Goal: Find specific page/section: Find specific page/section

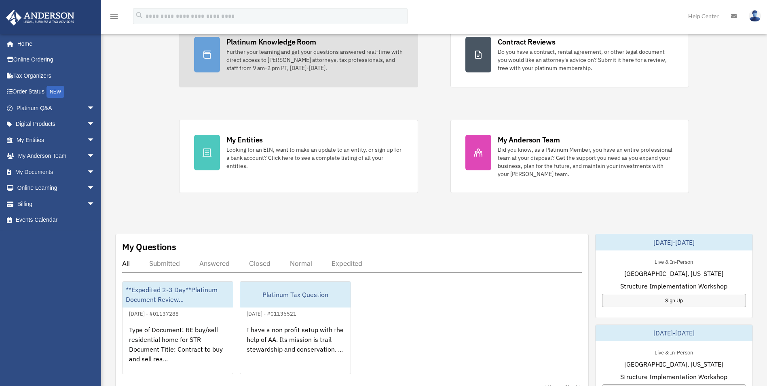
scroll to position [121, 0]
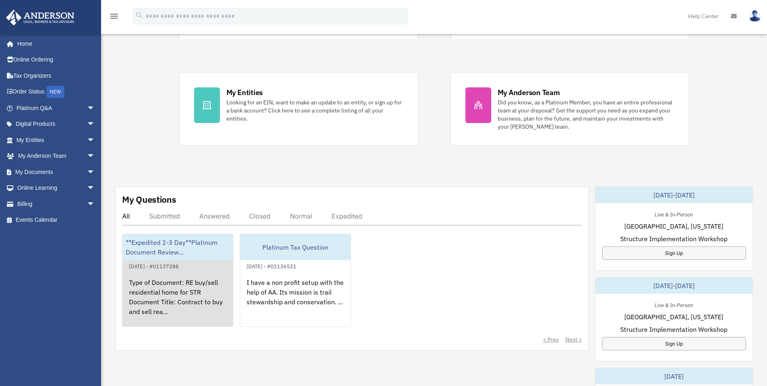
click at [165, 249] on div "**Expedited 2-3 Day**Platinum Document Review..." at bounding box center [177, 247] width 110 height 26
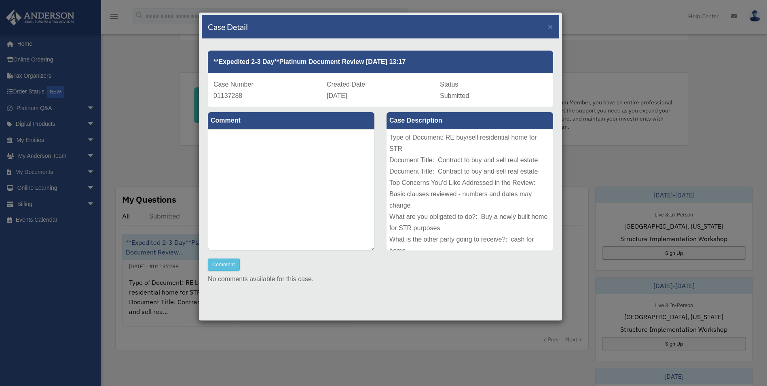
scroll to position [0, 0]
click at [548, 25] on span "×" at bounding box center [550, 26] width 5 height 9
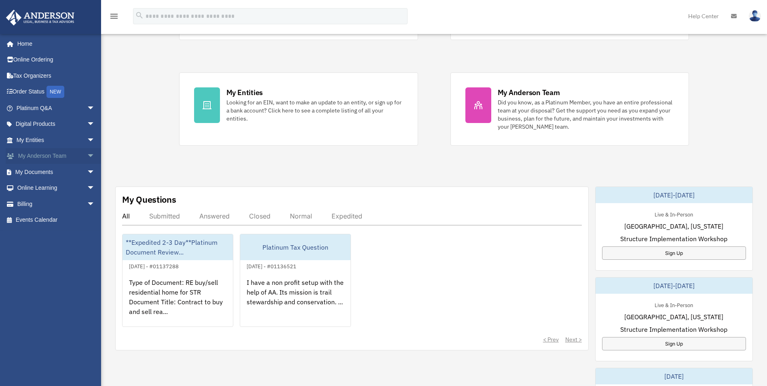
click at [24, 157] on link "My Anderson Team arrow_drop_down" at bounding box center [56, 156] width 101 height 16
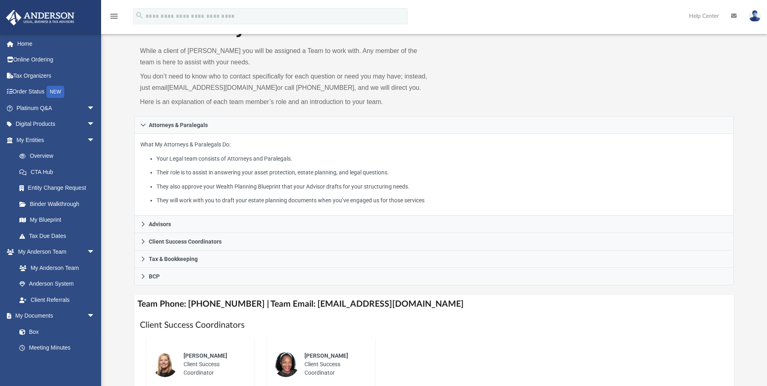
scroll to position [81, 0]
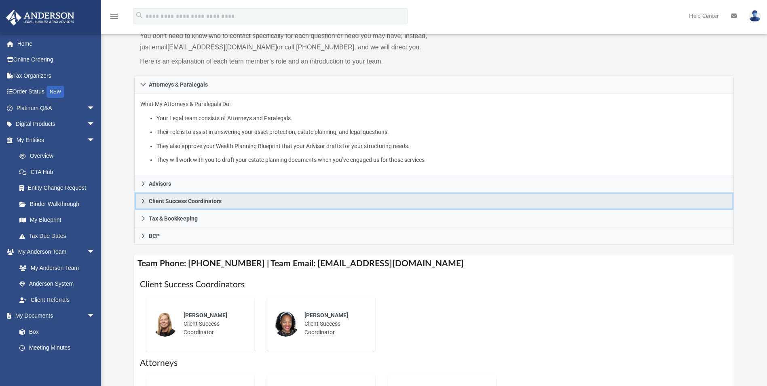
click at [144, 200] on icon at bounding box center [143, 201] width 6 height 6
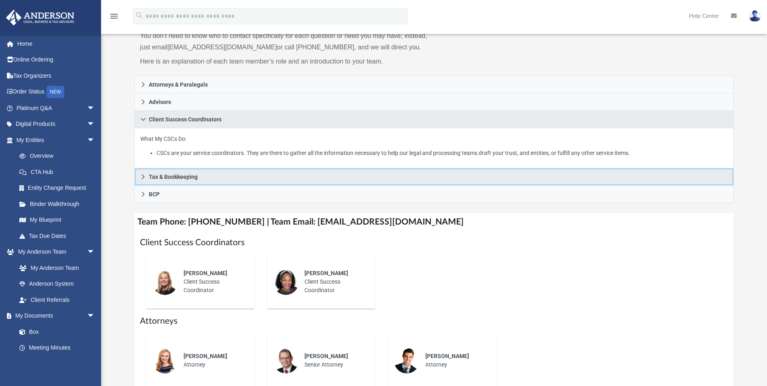
click at [143, 177] on icon at bounding box center [143, 177] width 6 height 6
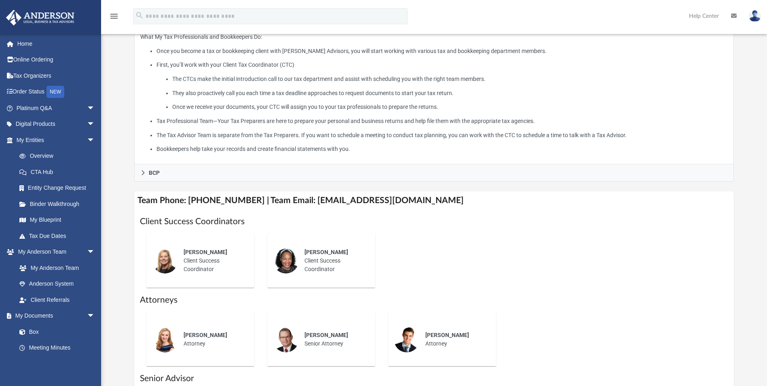
scroll to position [202, 0]
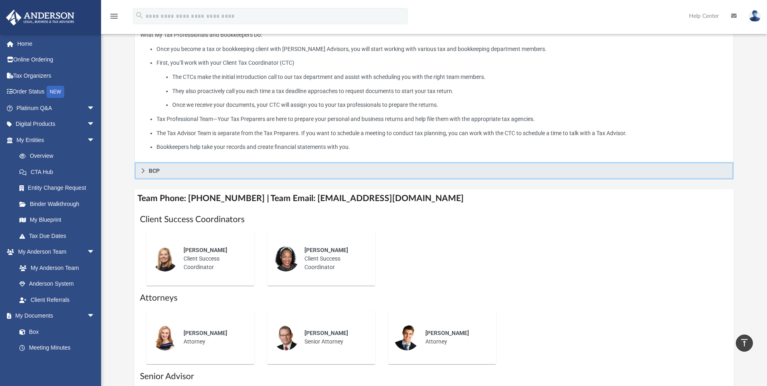
click at [140, 173] on link "BCP" at bounding box center [433, 170] width 599 height 17
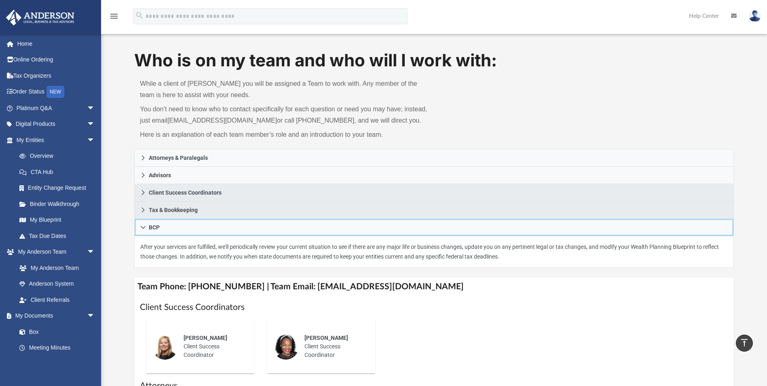
scroll to position [0, 0]
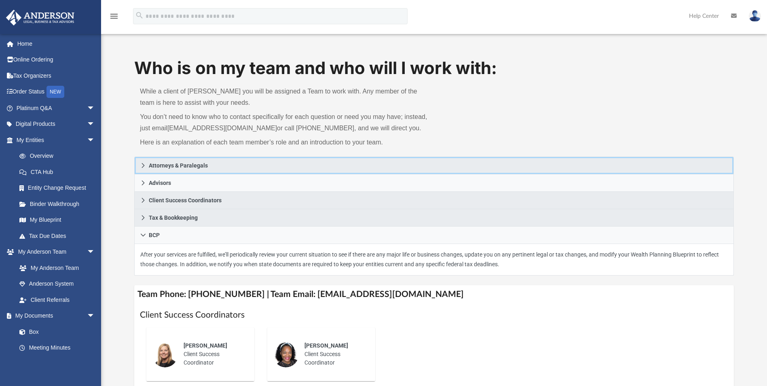
click at [143, 166] on icon at bounding box center [143, 165] width 6 height 6
